Goal: Answer question/provide support: Share knowledge or assist other users

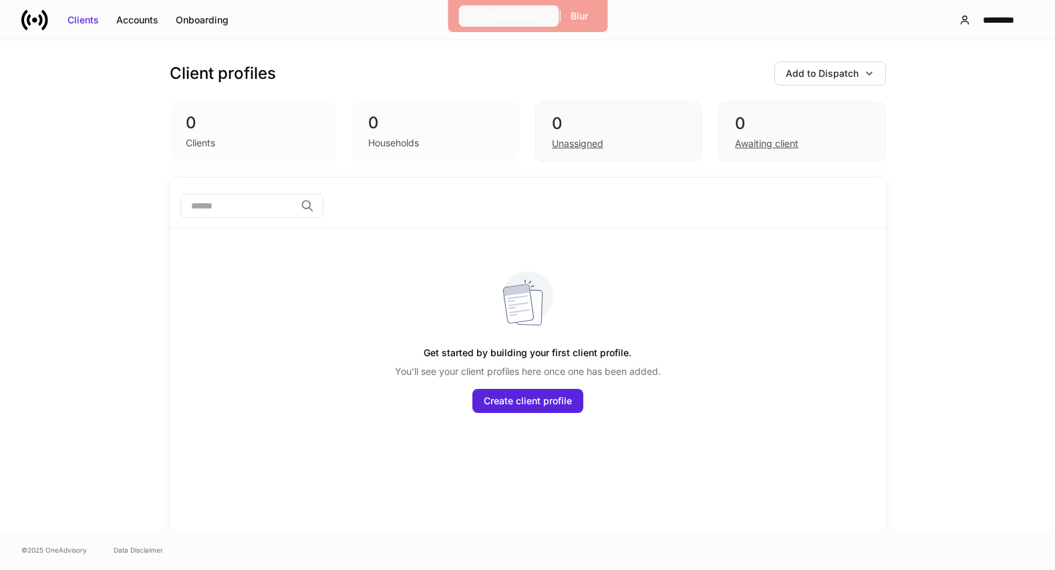
click at [525, 18] on div "Exit Impersonation" at bounding box center [508, 15] width 83 height 13
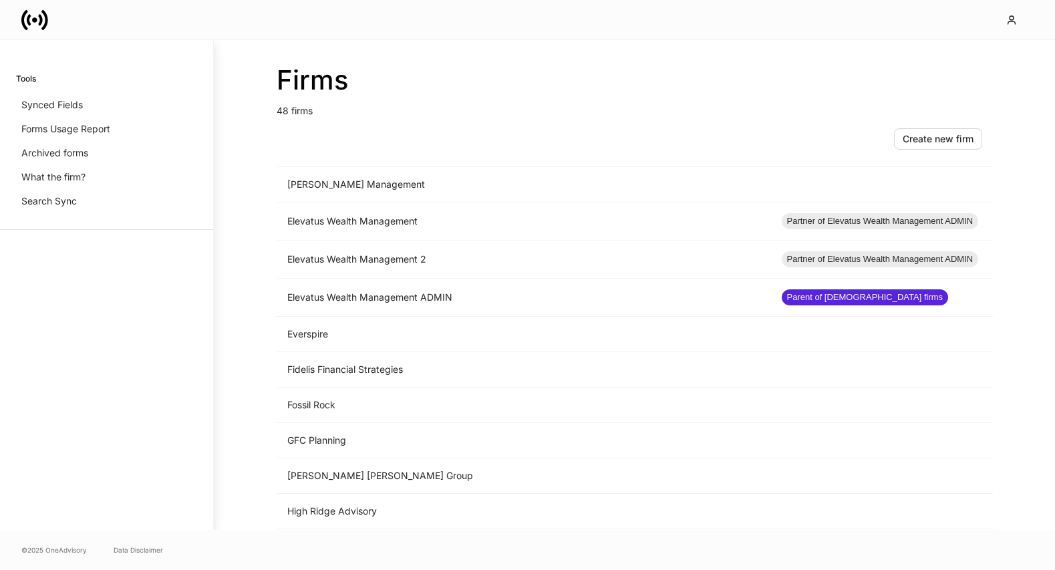
scroll to position [940, 0]
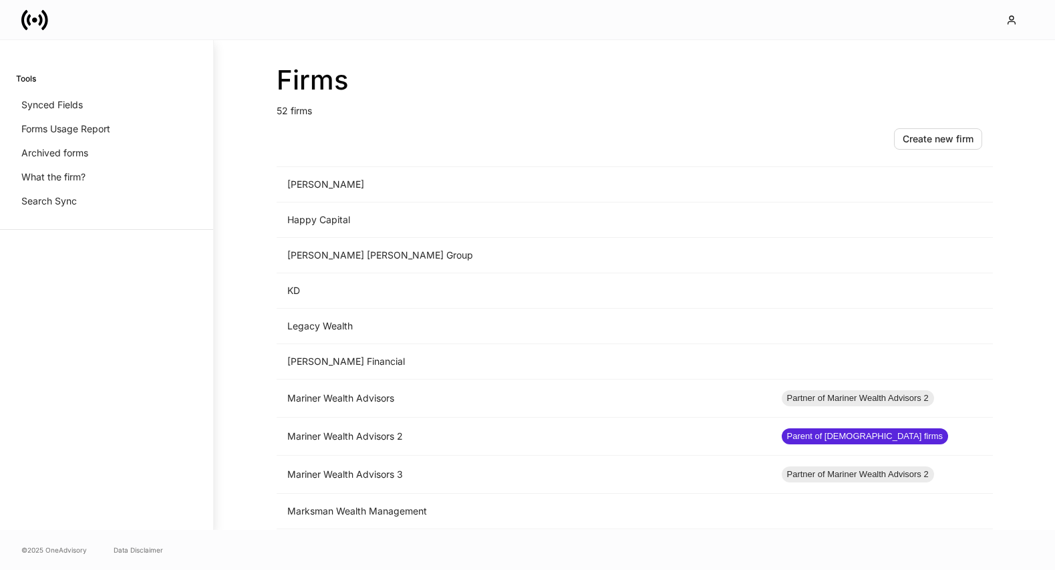
scroll to position [992, 0]
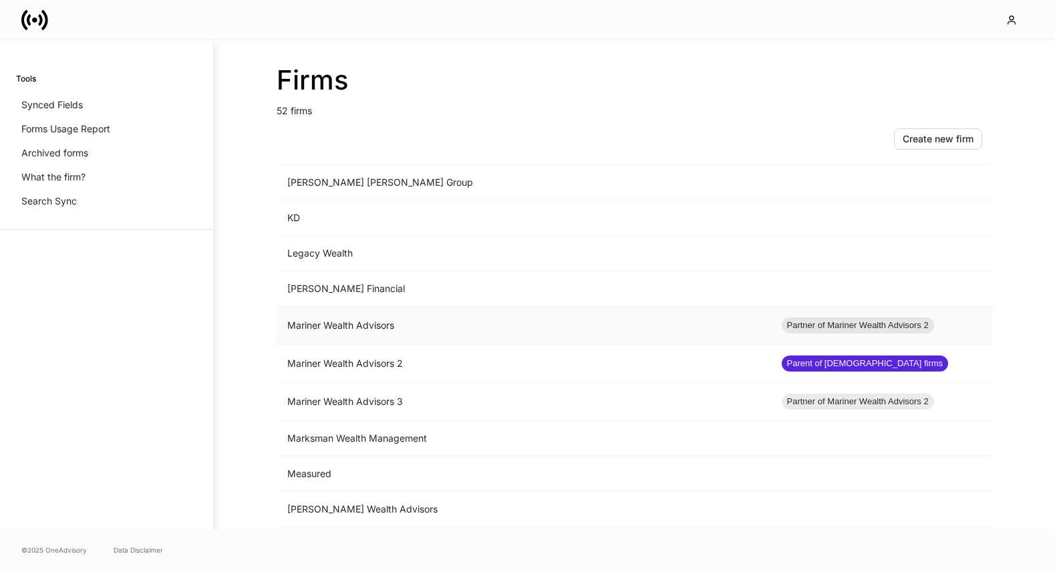
click at [440, 333] on td "Mariner Wealth Advisors" at bounding box center [524, 326] width 494 height 38
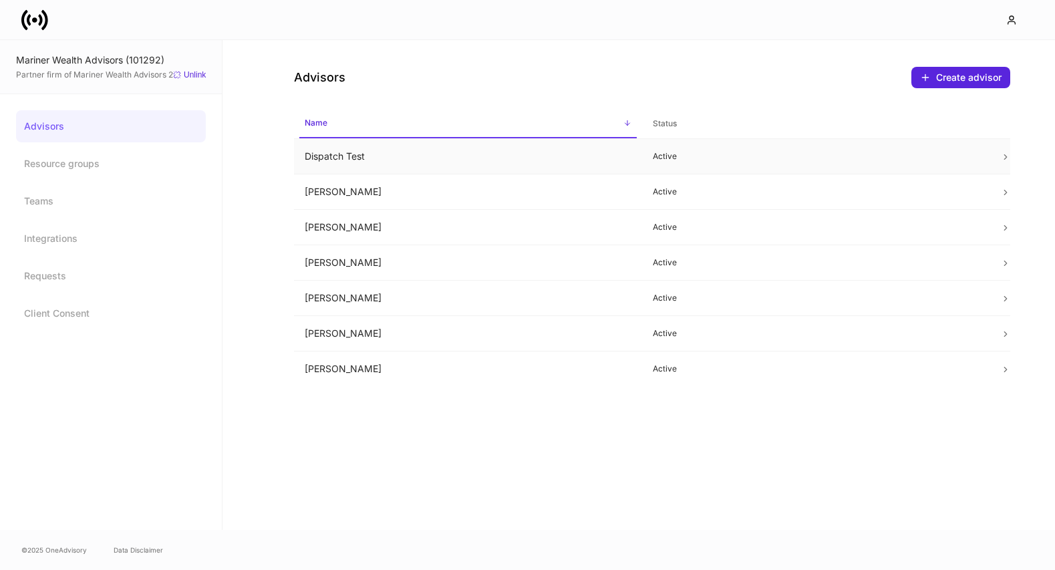
click at [434, 160] on td "Dispatch Test" at bounding box center [468, 156] width 348 height 35
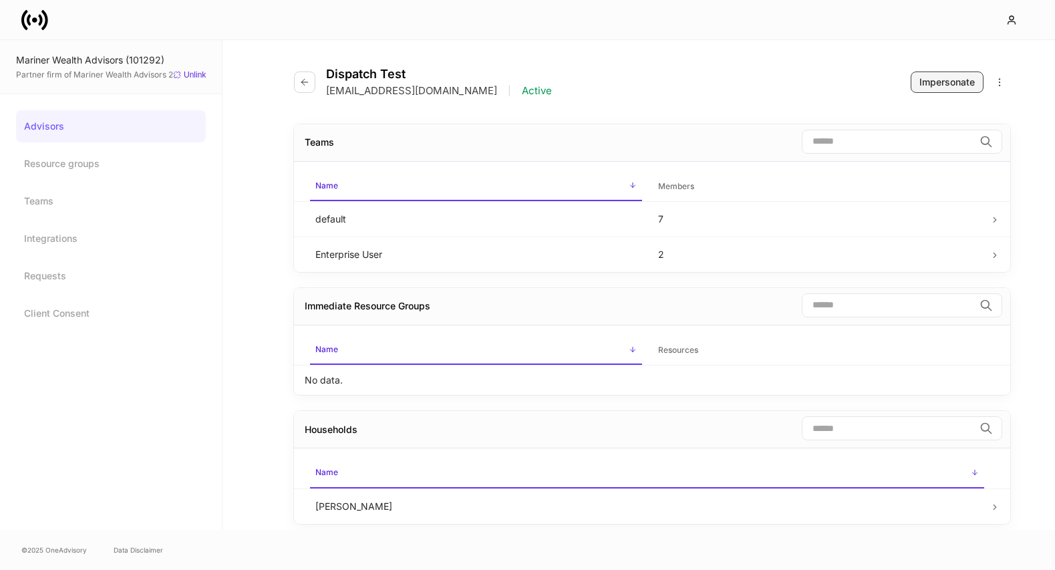
click at [926, 80] on div "Impersonate" at bounding box center [946, 82] width 55 height 13
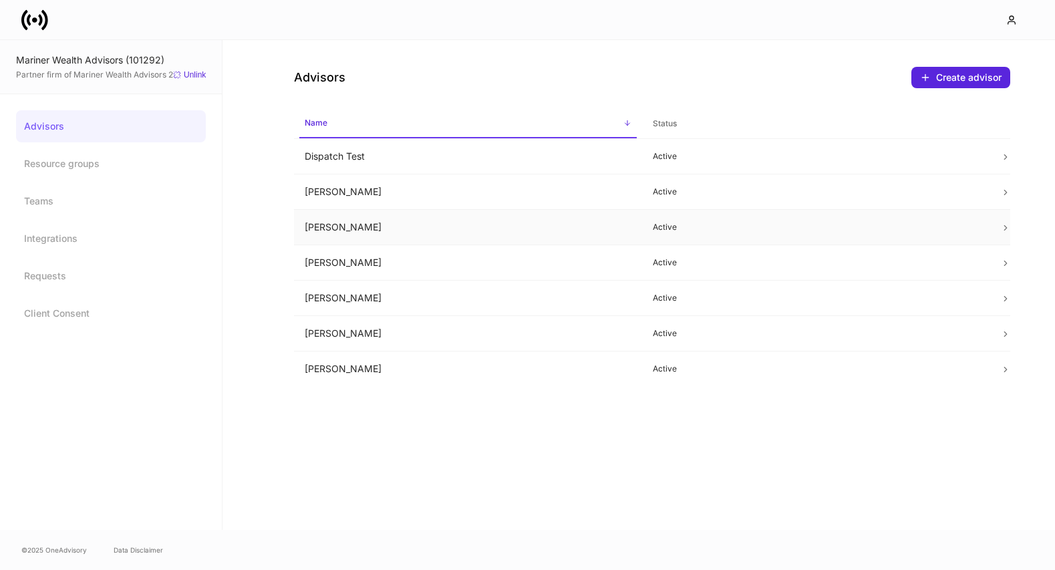
click at [335, 237] on td "[PERSON_NAME]" at bounding box center [468, 227] width 348 height 35
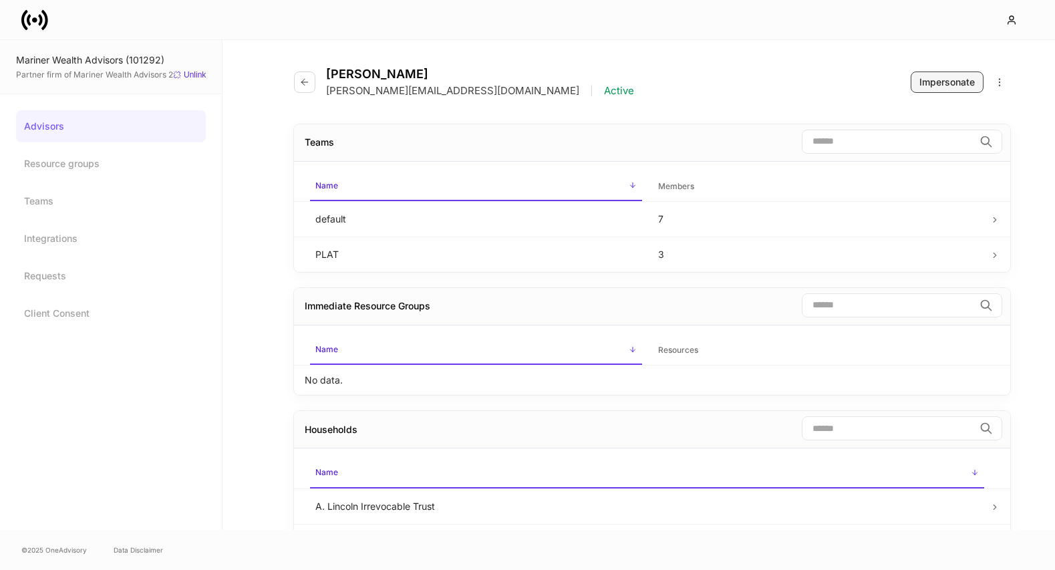
click at [927, 80] on div "Impersonate" at bounding box center [946, 82] width 55 height 13
